Goal: Task Accomplishment & Management: Use online tool/utility

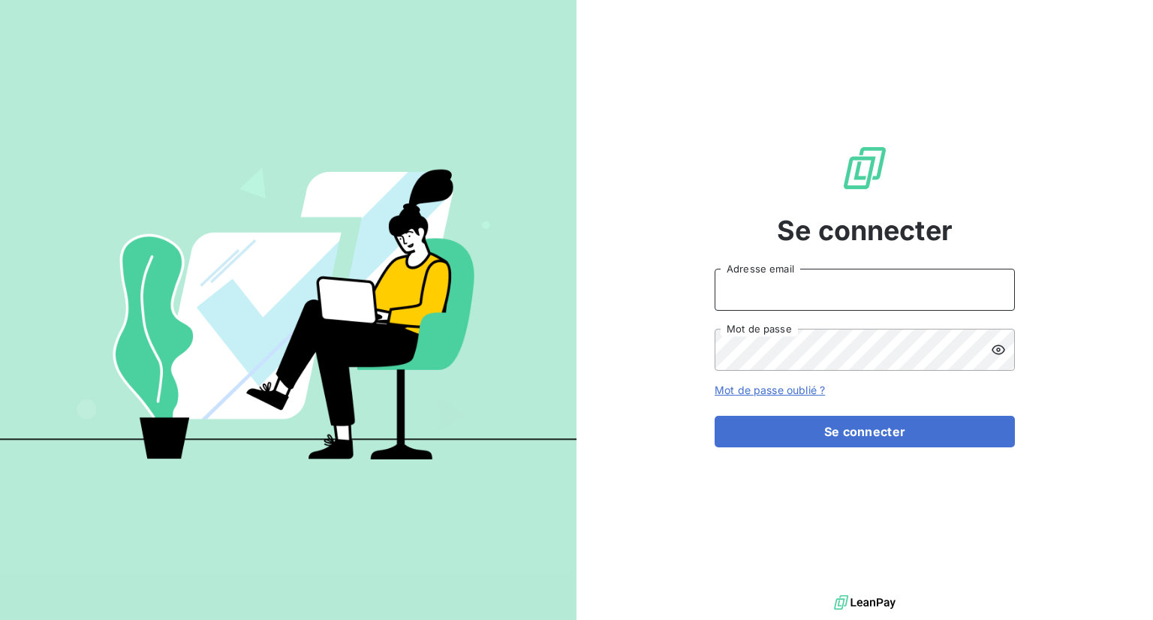
click at [782, 277] on input "Adresse email" at bounding box center [865, 290] width 300 height 42
click at [761, 306] on input "Adresse email" at bounding box center [865, 290] width 300 height 42
type input "[PERSON_NAME][EMAIL_ADDRESS][DOMAIN_NAME]"
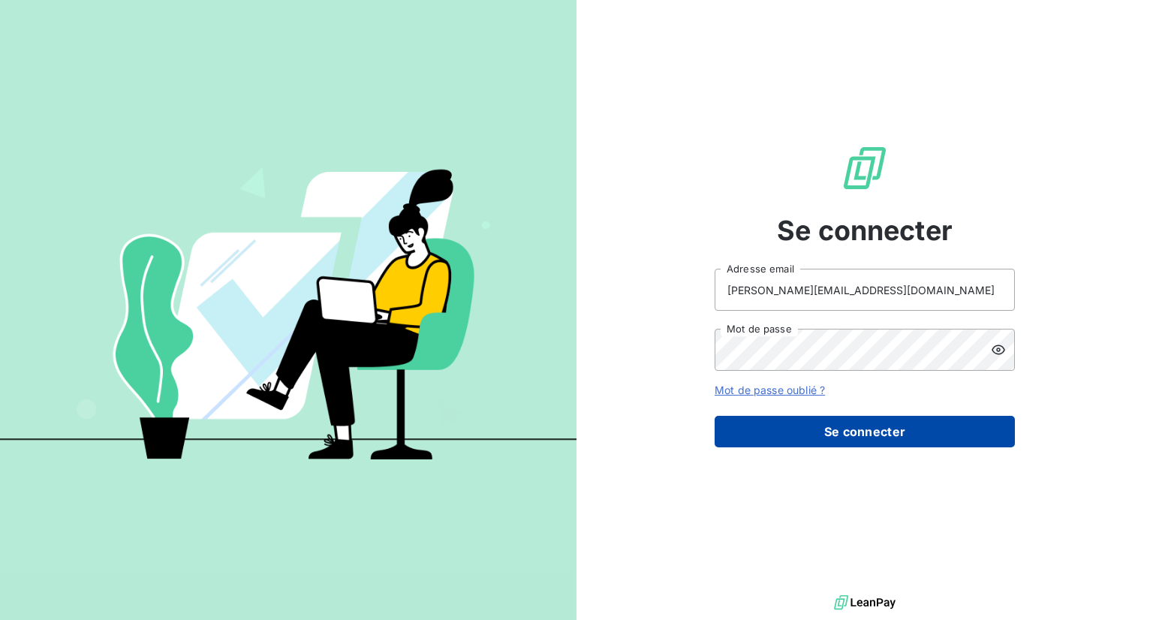
click at [829, 436] on button "Se connecter" at bounding box center [865, 432] width 300 height 32
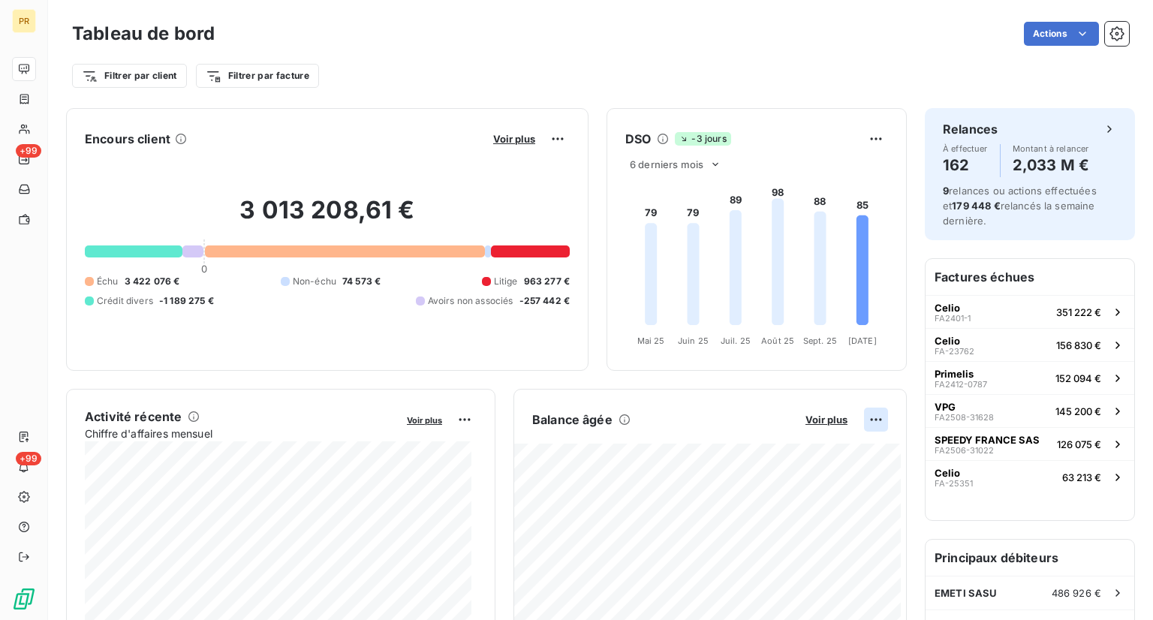
click at [868, 417] on html "PR +99 +99 Tableau de bord Actions Filtrer par client Filtrer par facture Encou…" at bounding box center [576, 310] width 1153 height 620
click at [829, 444] on div "Exporter" at bounding box center [829, 452] width 84 height 24
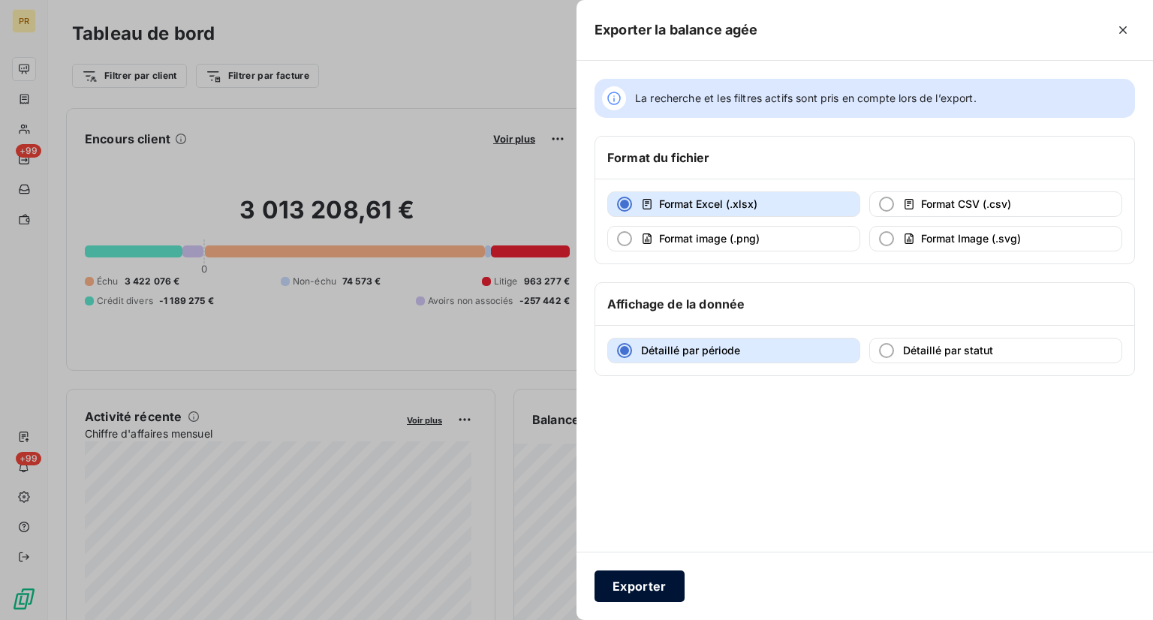
click at [645, 588] on button "Exporter" at bounding box center [640, 587] width 90 height 32
